Goal: Information Seeking & Learning: Learn about a topic

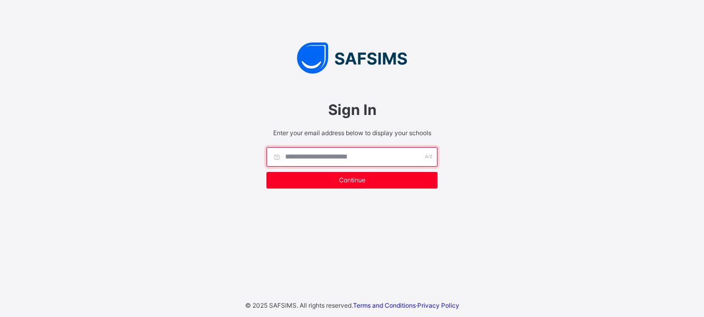
click at [335, 154] on input "text" at bounding box center [351, 157] width 171 height 20
type input "**********"
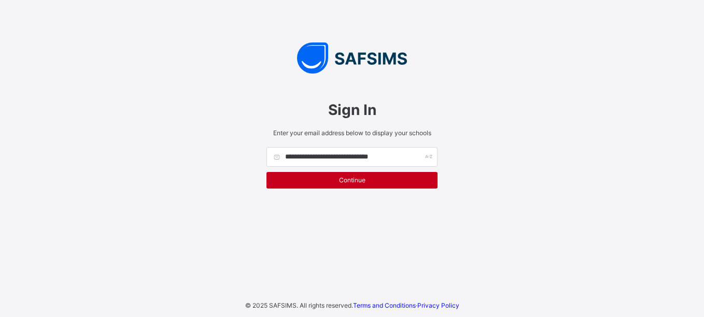
click at [339, 186] on div "Continue" at bounding box center [351, 180] width 171 height 17
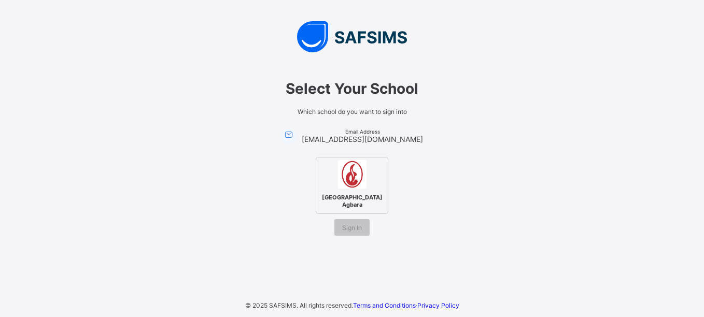
click at [351, 183] on img at bounding box center [352, 174] width 29 height 29
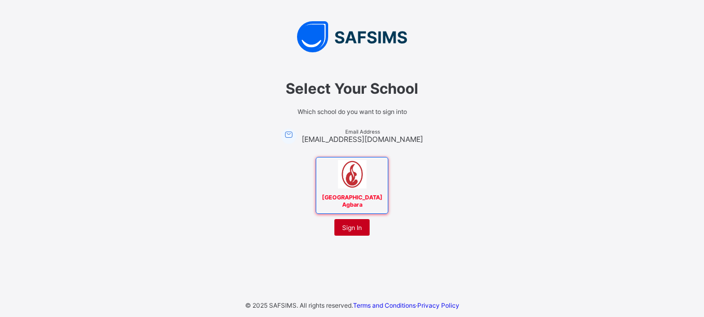
click at [351, 229] on span "Sign In" at bounding box center [352, 228] width 20 height 8
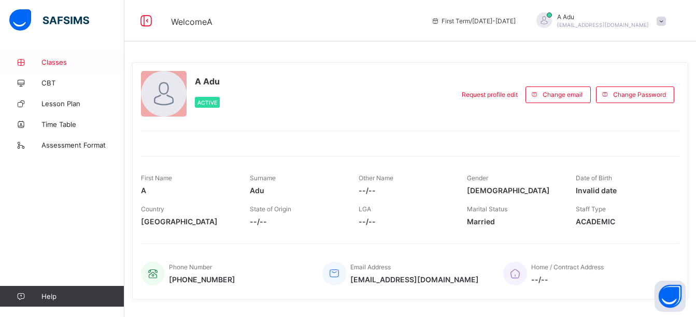
click at [61, 62] on span "Classes" at bounding box center [82, 62] width 83 height 8
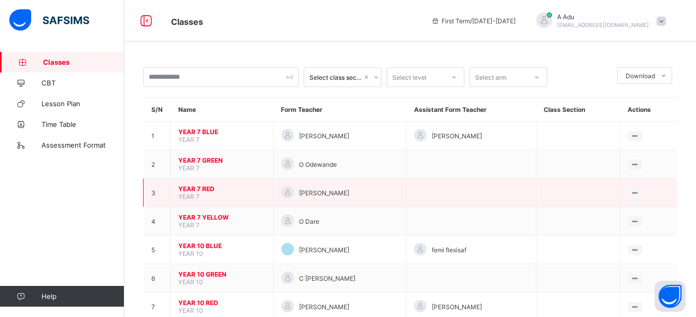
click at [204, 188] on span "YEAR 7 RED" at bounding box center [221, 189] width 87 height 8
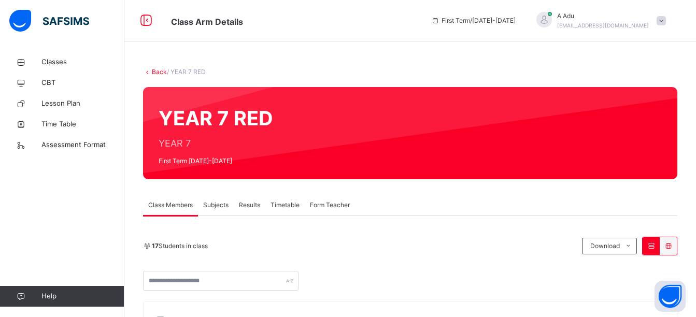
click at [252, 208] on span "Results" at bounding box center [249, 205] width 21 height 9
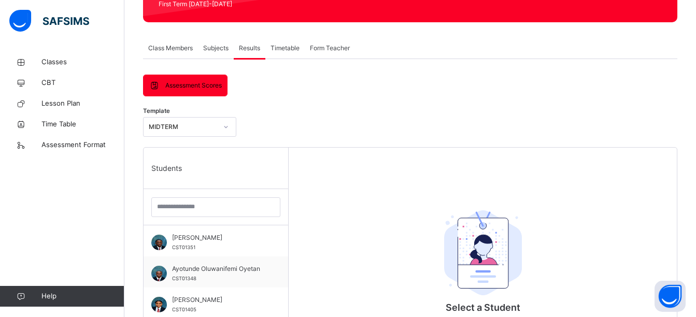
scroll to position [157, 0]
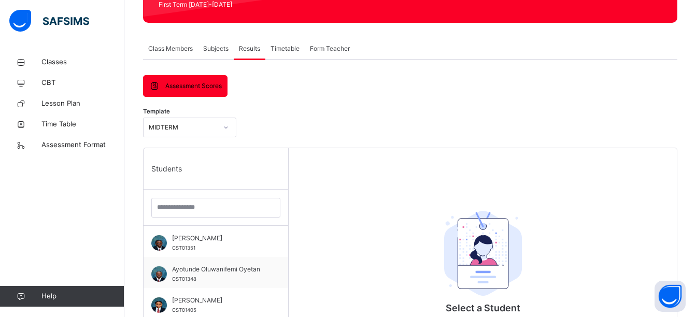
click at [193, 84] on span "Assessment Scores" at bounding box center [193, 85] width 56 height 9
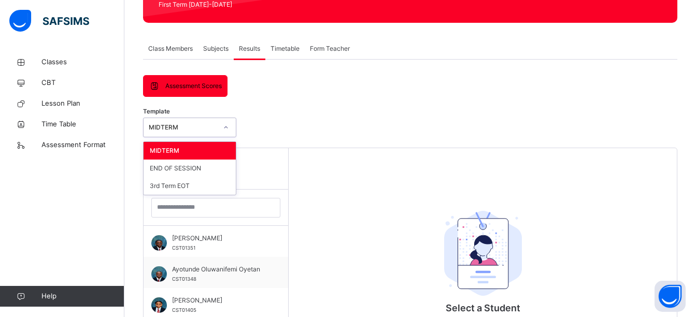
click at [219, 130] on div at bounding box center [226, 127] width 18 height 17
click at [205, 168] on div "END OF SESSION" at bounding box center [190, 169] width 92 height 18
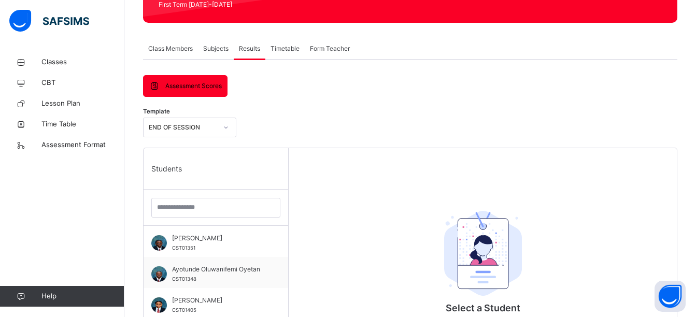
click at [194, 90] on span "Assessment Scores" at bounding box center [193, 85] width 56 height 9
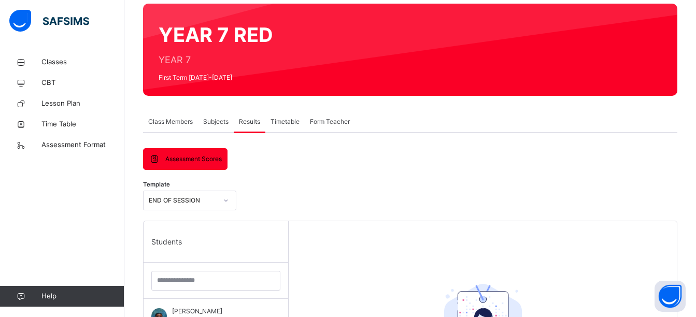
scroll to position [83, 0]
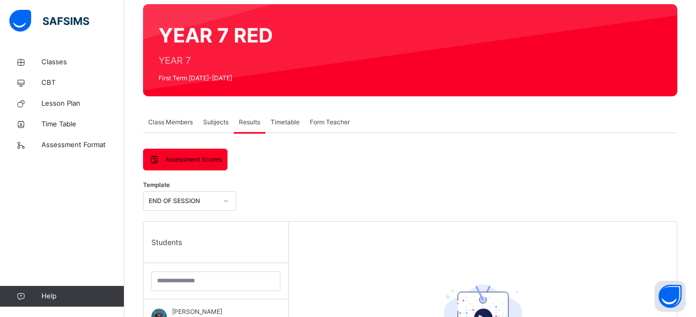
click at [219, 122] on span "Subjects" at bounding box center [215, 122] width 25 height 9
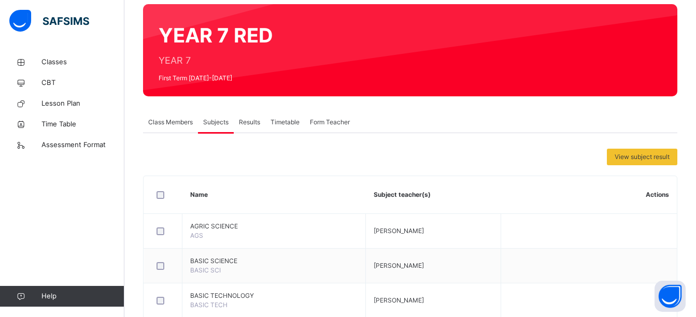
click at [175, 122] on span "Class Members" at bounding box center [170, 122] width 45 height 9
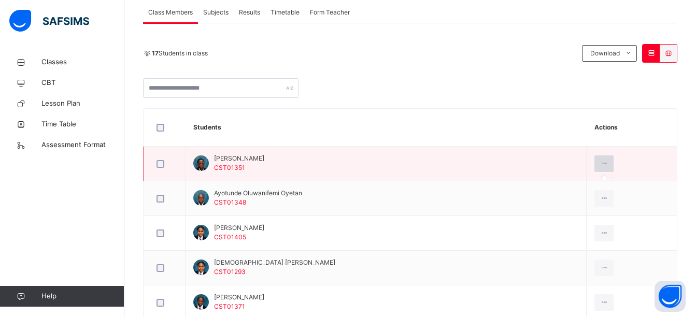
scroll to position [191, 0]
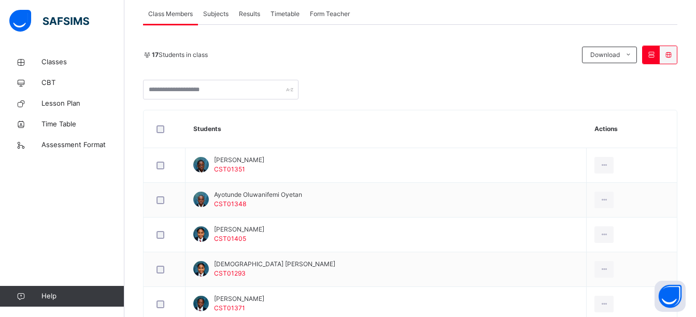
click at [673, 54] on icon at bounding box center [668, 55] width 9 height 8
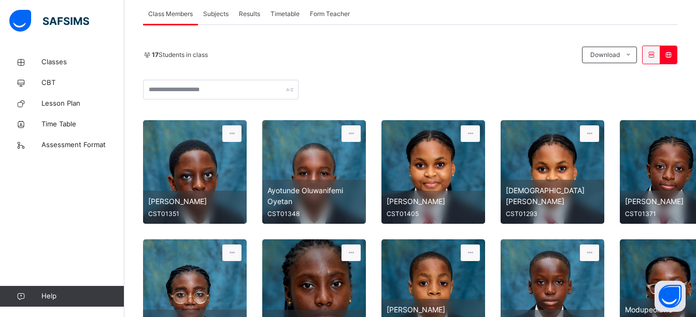
click at [656, 54] on icon at bounding box center [651, 55] width 9 height 8
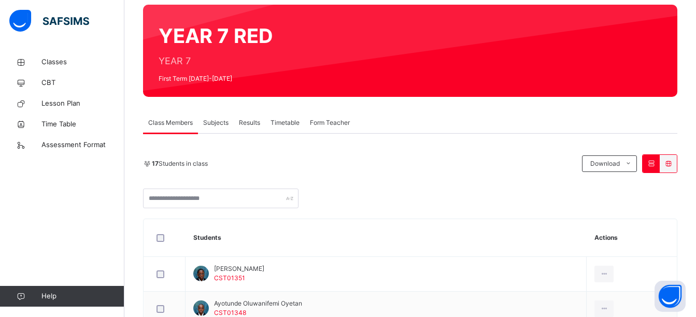
scroll to position [82, 0]
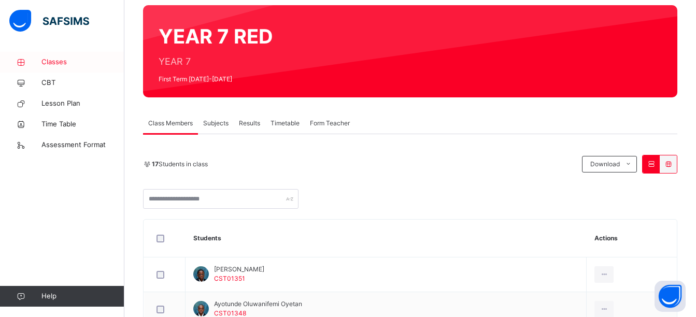
click at [61, 56] on link "Classes" at bounding box center [62, 62] width 124 height 21
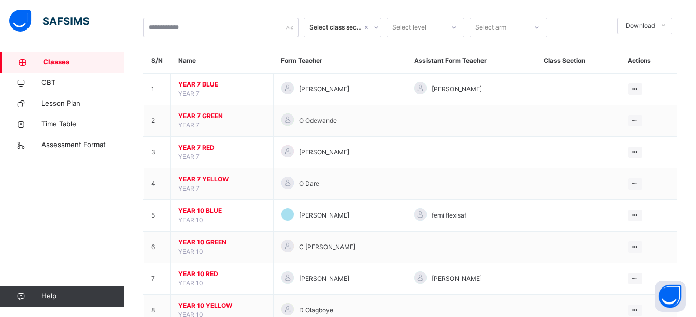
scroll to position [85, 0]
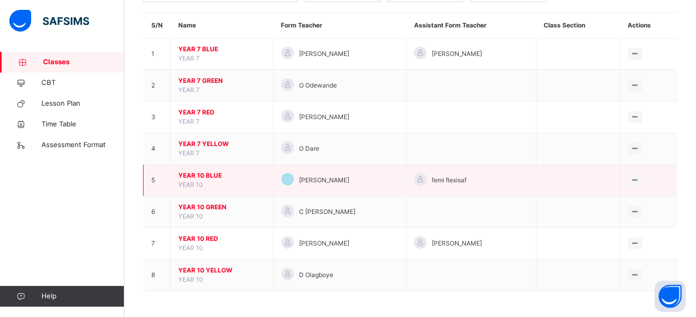
click at [202, 175] on span "YEAR 10 BLUE" at bounding box center [221, 175] width 87 height 9
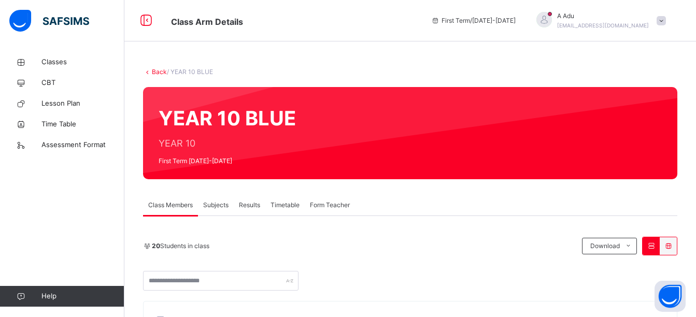
click at [673, 246] on icon at bounding box center [668, 246] width 9 height 8
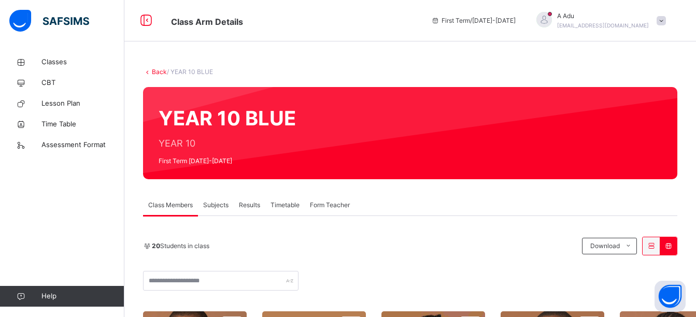
click at [156, 71] on link "Back" at bounding box center [159, 72] width 15 height 8
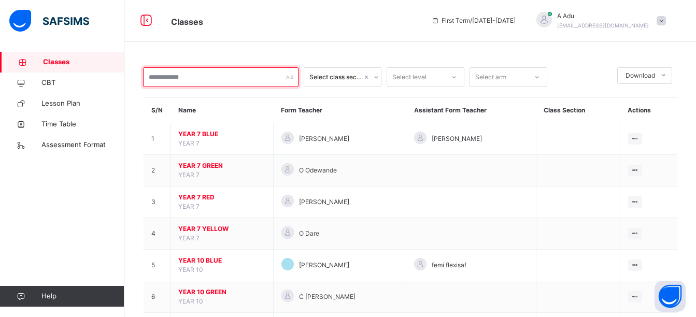
click at [196, 75] on input "text" at bounding box center [220, 77] width 155 height 20
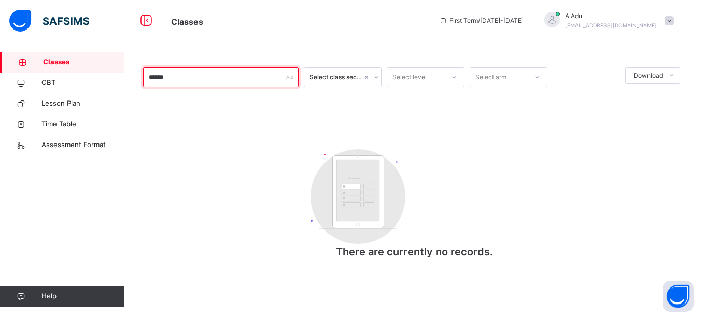
type input "******"
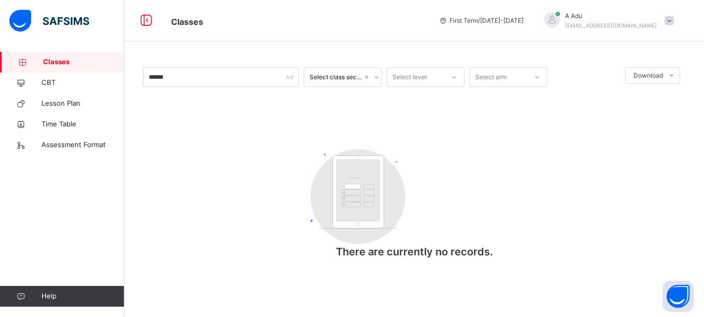
click at [587, 23] on span "[EMAIL_ADDRESS][DOMAIN_NAME]" at bounding box center [611, 25] width 92 height 6
click at [406, 53] on div "****** Select class section Select level Select arm Download Pdf Report Excel R…" at bounding box center [413, 169] width 579 height 234
click at [376, 79] on icon at bounding box center [376, 77] width 6 height 10
click at [445, 79] on div at bounding box center [454, 77] width 20 height 19
click at [512, 80] on div "Select arm" at bounding box center [498, 77] width 57 height 16
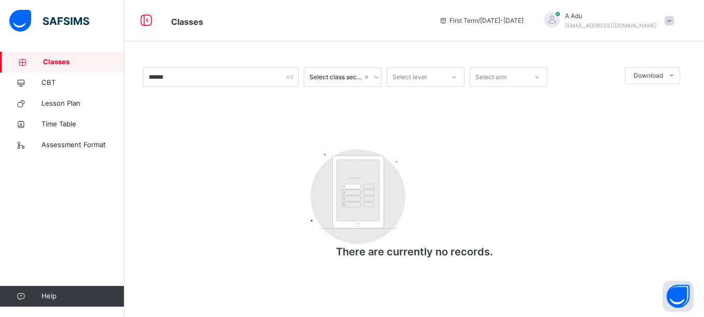
click at [582, 102] on div "****** Select class section Select level Select arm Download Pdf Report Excel R…" at bounding box center [414, 168] width 542 height 203
